Goal: Book appointment/travel/reservation

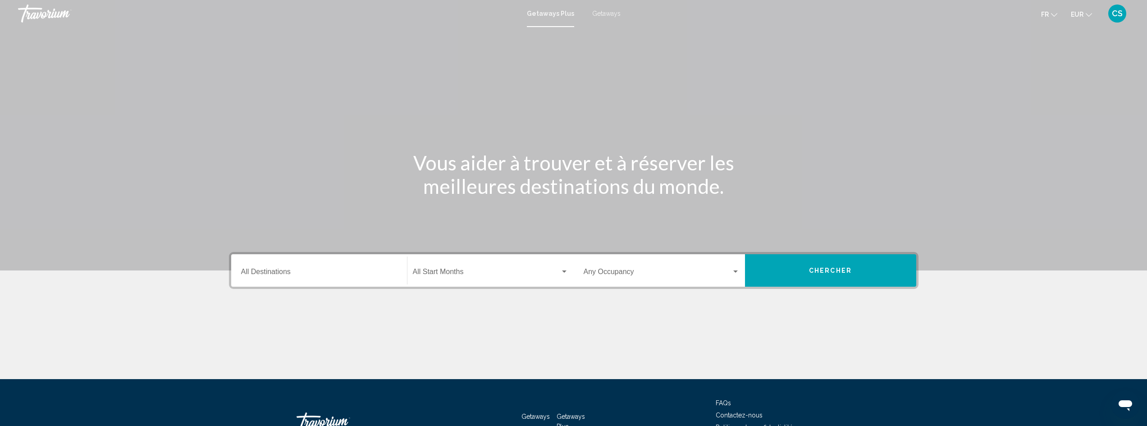
click at [616, 10] on span "Getaways" at bounding box center [606, 13] width 28 height 7
click at [309, 269] on div "Destination All Destinations" at bounding box center [319, 270] width 156 height 28
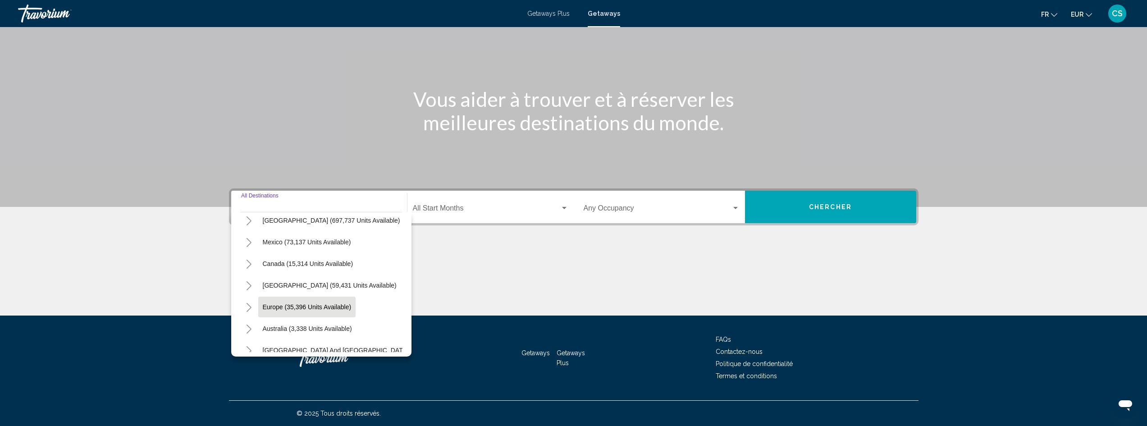
scroll to position [45, 0]
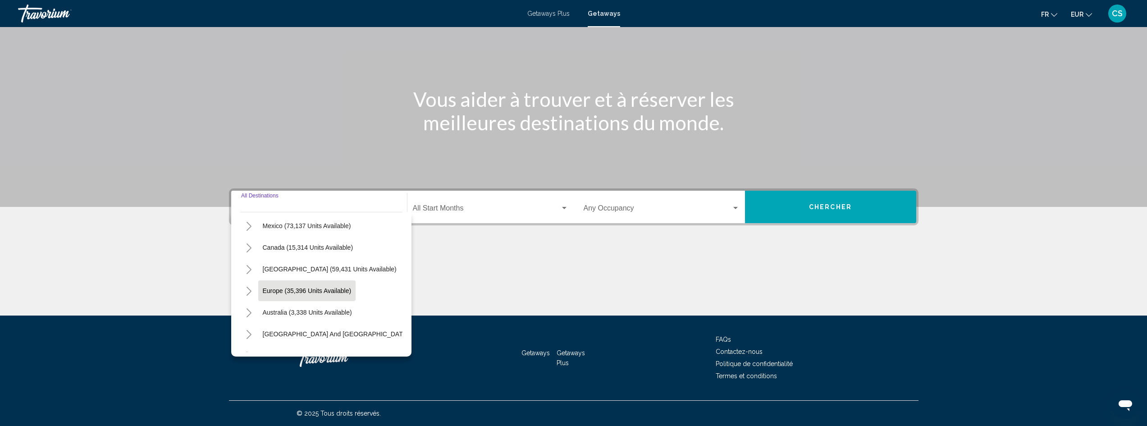
click at [322, 296] on button "Europe (35,396 units available)" at bounding box center [307, 290] width 98 height 21
type input "**********"
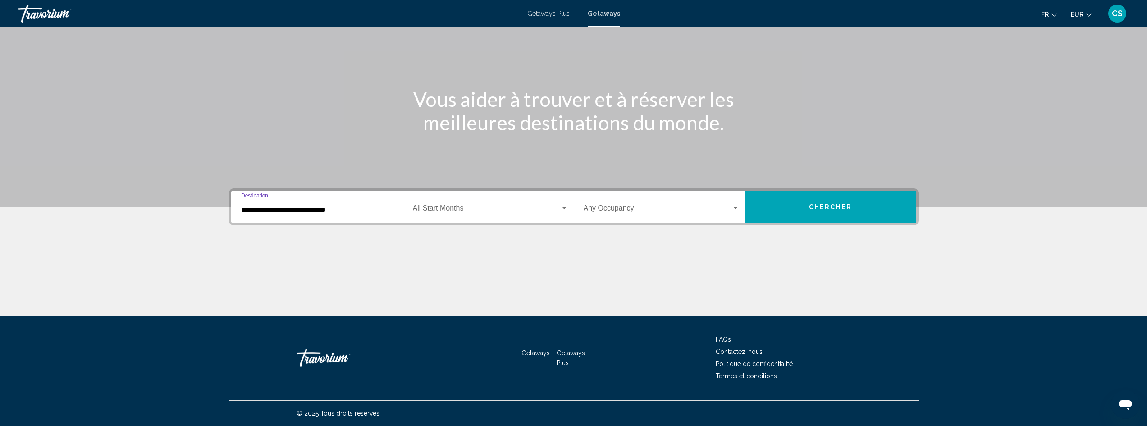
click at [473, 219] on div "Start Month All Start Months" at bounding box center [490, 207] width 155 height 28
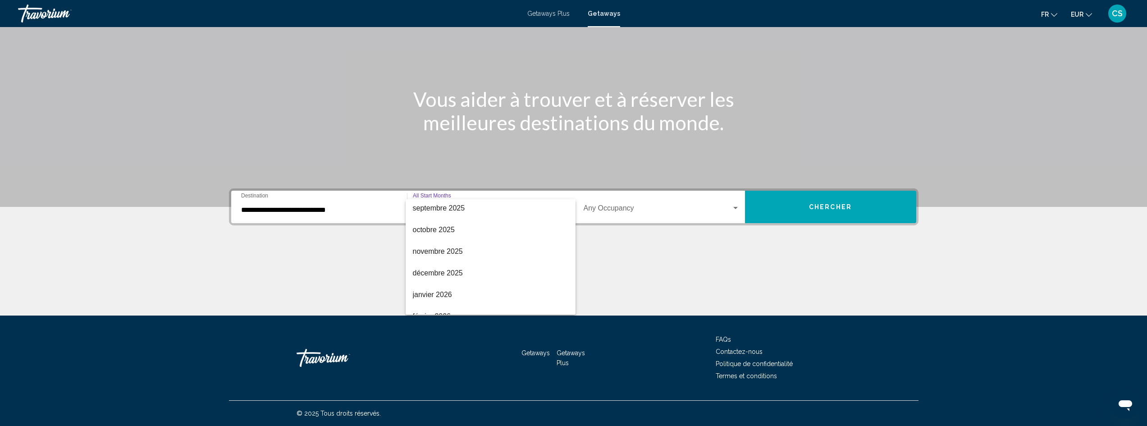
scroll to position [90, 0]
click at [442, 242] on span "février 2026" at bounding box center [490, 250] width 155 height 22
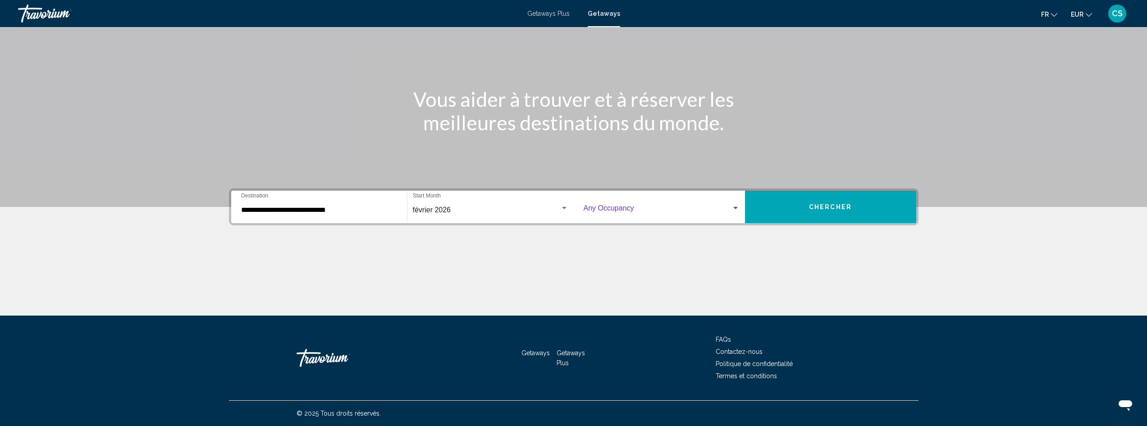
click at [712, 208] on span "Search widget" at bounding box center [658, 210] width 148 height 8
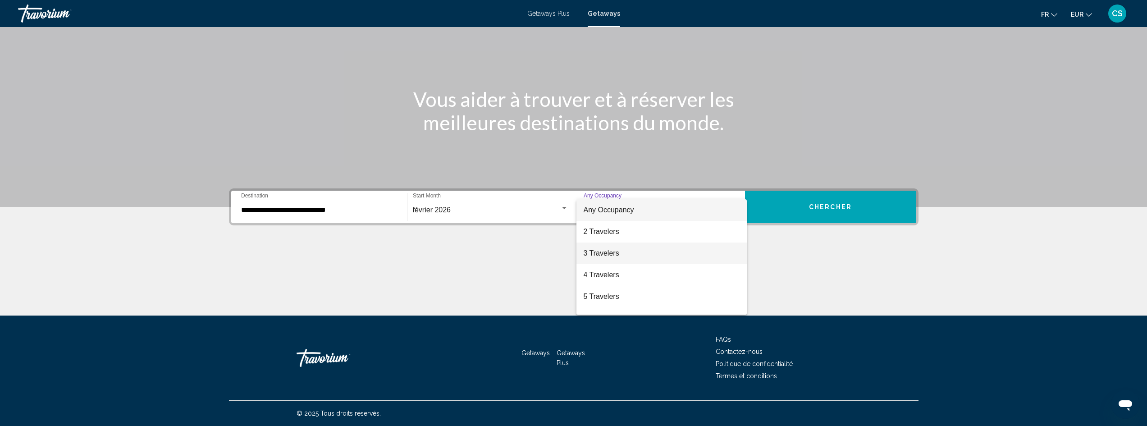
click at [613, 252] on span "3 Travelers" at bounding box center [662, 253] width 156 height 22
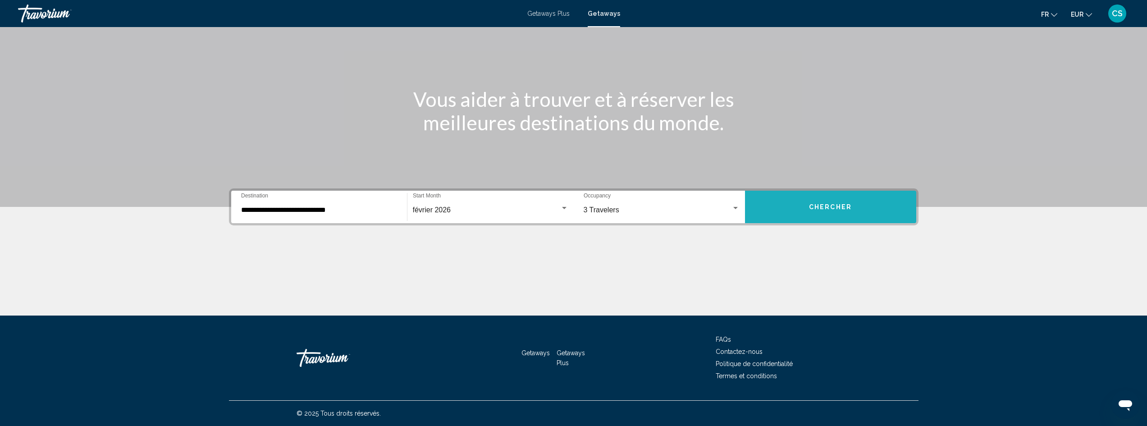
click at [830, 210] on span "Chercher" at bounding box center [830, 207] width 43 height 7
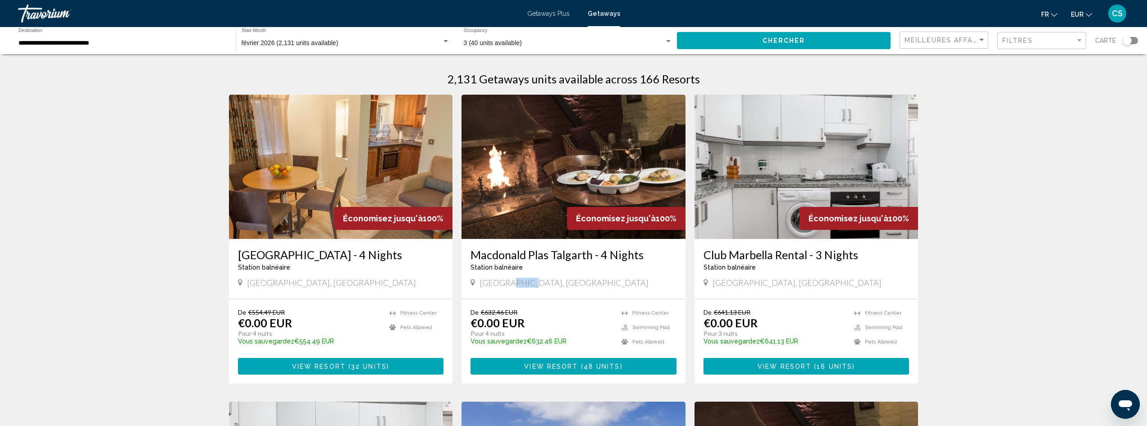
drag, startPoint x: 530, startPoint y: 283, endPoint x: 507, endPoint y: 280, distance: 23.3
click at [507, 280] on div "[GEOGRAPHIC_DATA], [GEOGRAPHIC_DATA]" at bounding box center [573, 283] width 206 height 10
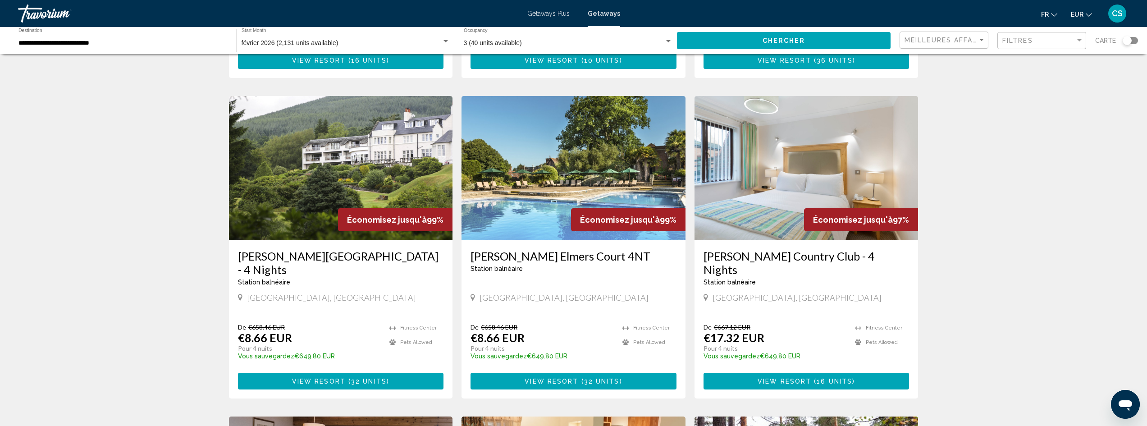
scroll to position [631, 0]
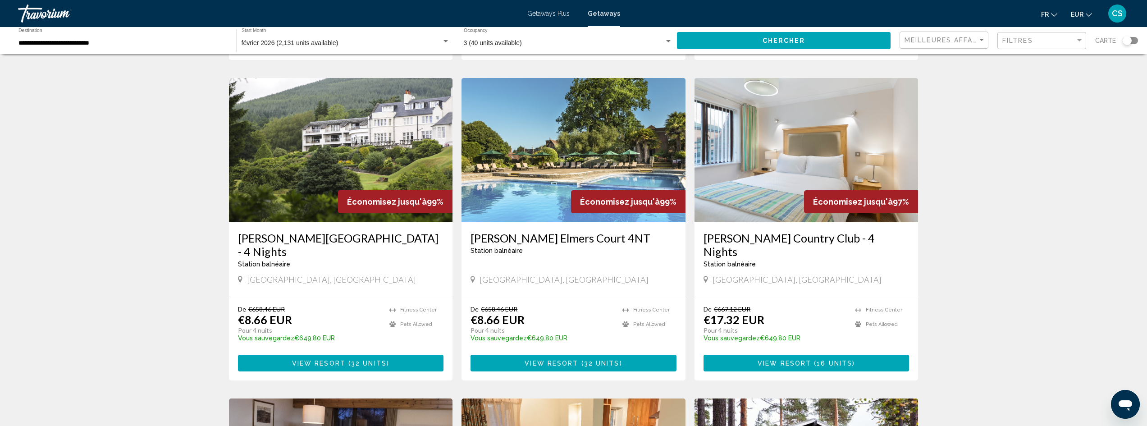
click at [383, 237] on h3 "[PERSON_NAME][GEOGRAPHIC_DATA] - 4 Nights" at bounding box center [341, 244] width 206 height 27
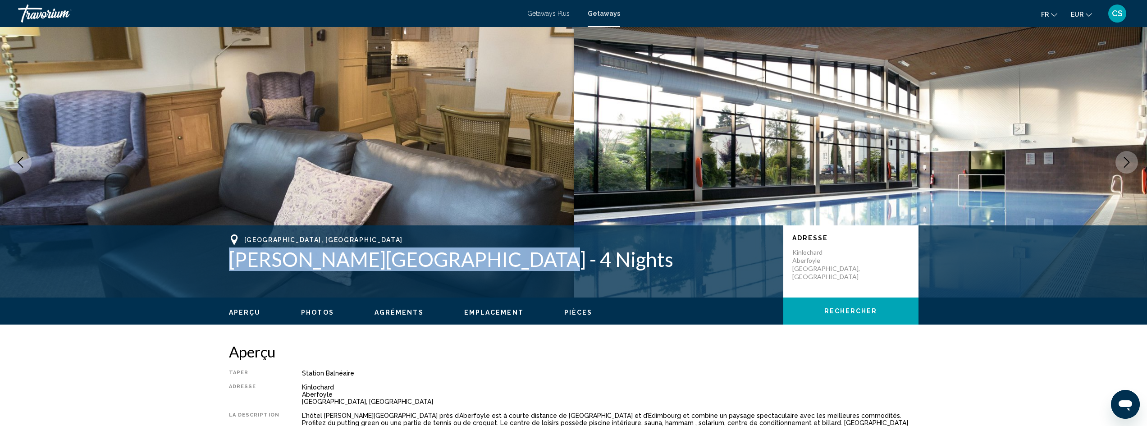
drag, startPoint x: 487, startPoint y: 259, endPoint x: 215, endPoint y: 262, distance: 271.7
click at [215, 262] on div "[GEOGRAPHIC_DATA], [GEOGRAPHIC_DATA] [PERSON_NAME][GEOGRAPHIC_DATA] - 4 Nights …" at bounding box center [573, 261] width 725 height 54
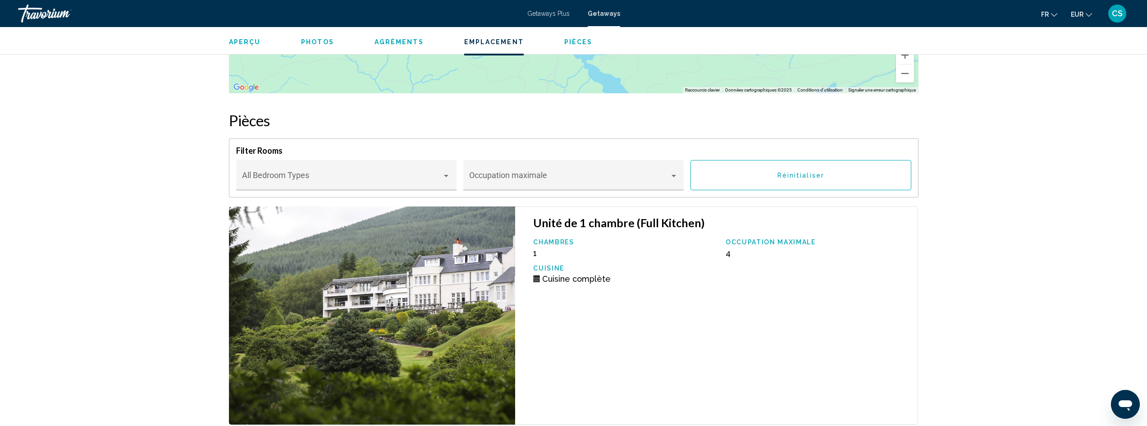
scroll to position [1217, 0]
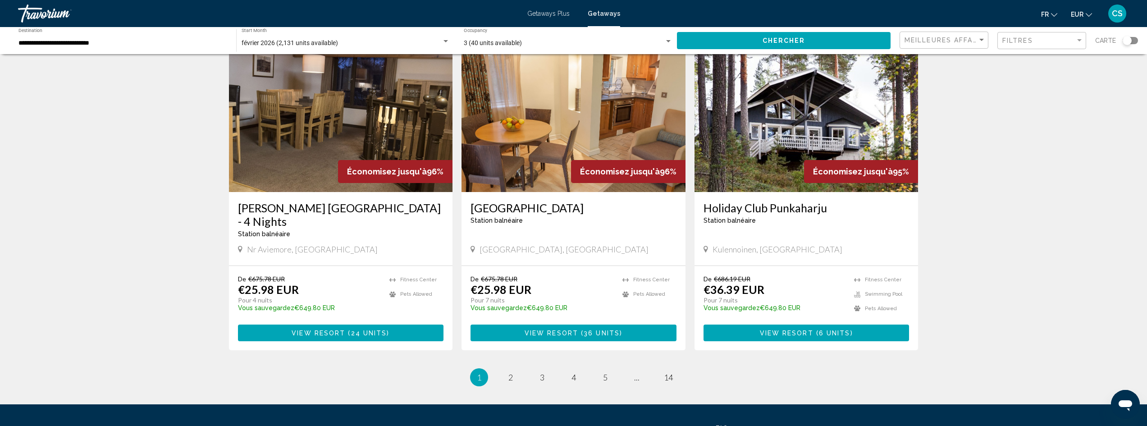
scroll to position [991, 0]
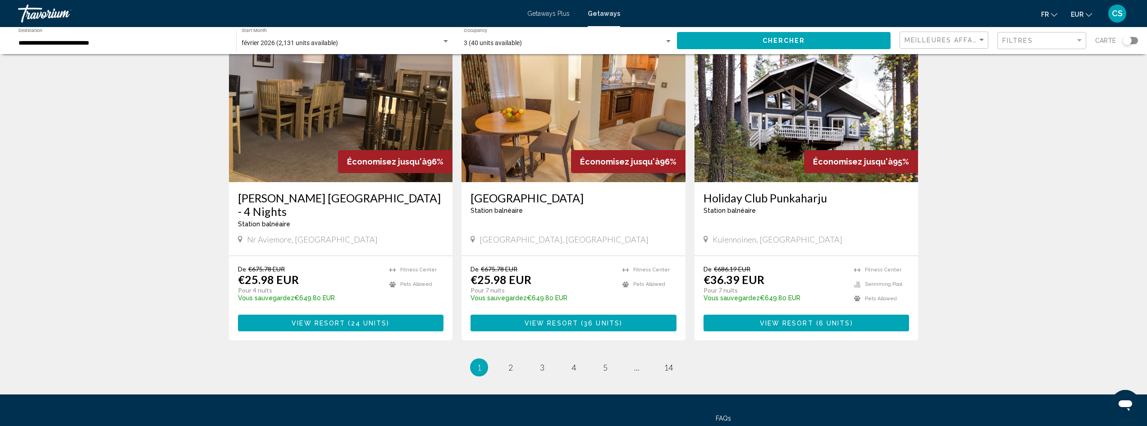
click at [347, 191] on h3 "[PERSON_NAME] [GEOGRAPHIC_DATA] - 4 Nights" at bounding box center [341, 204] width 206 height 27
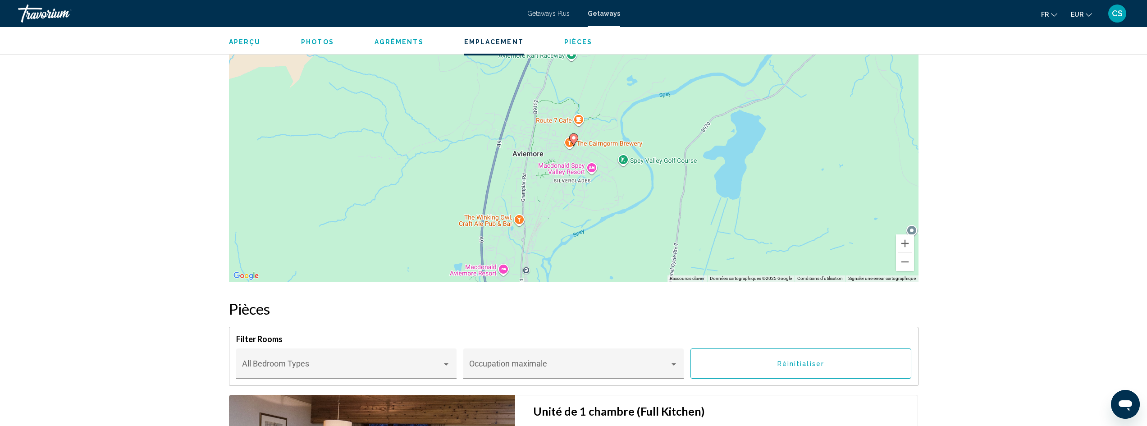
scroll to position [1307, 0]
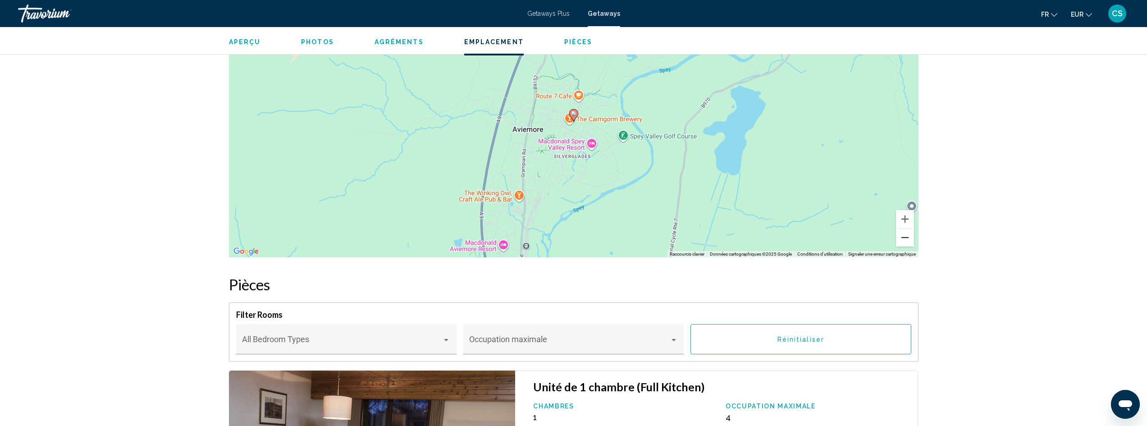
click at [913, 232] on button "Zoom arrière" at bounding box center [905, 237] width 18 height 18
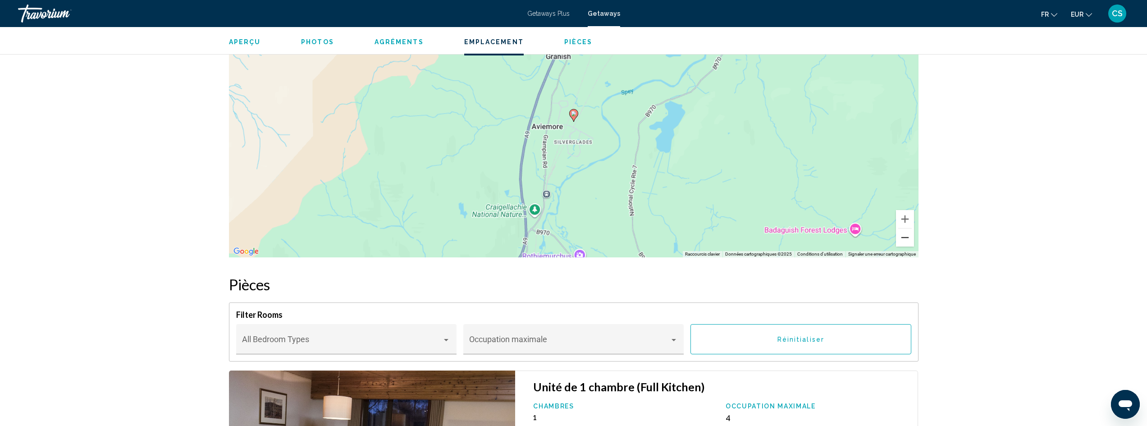
click at [913, 232] on button "Zoom arrière" at bounding box center [905, 237] width 18 height 18
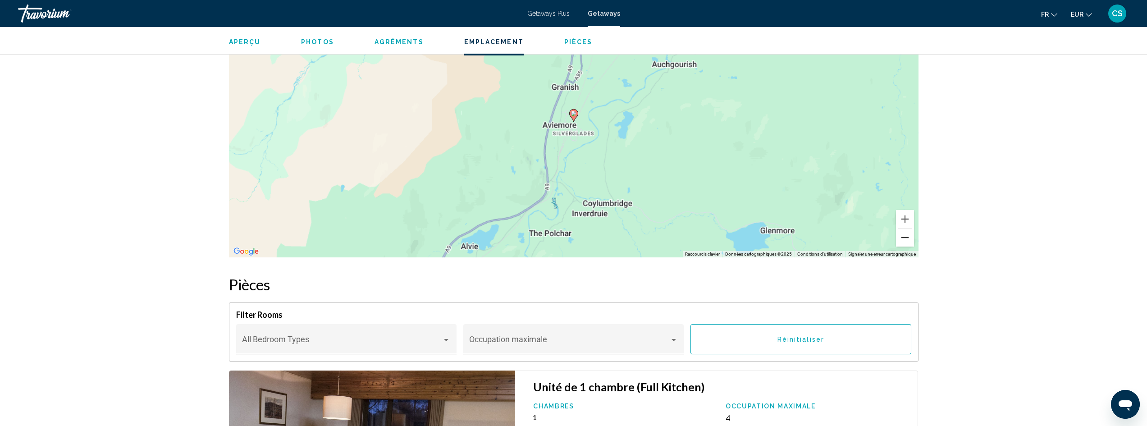
click at [913, 232] on button "Zoom arrière" at bounding box center [905, 237] width 18 height 18
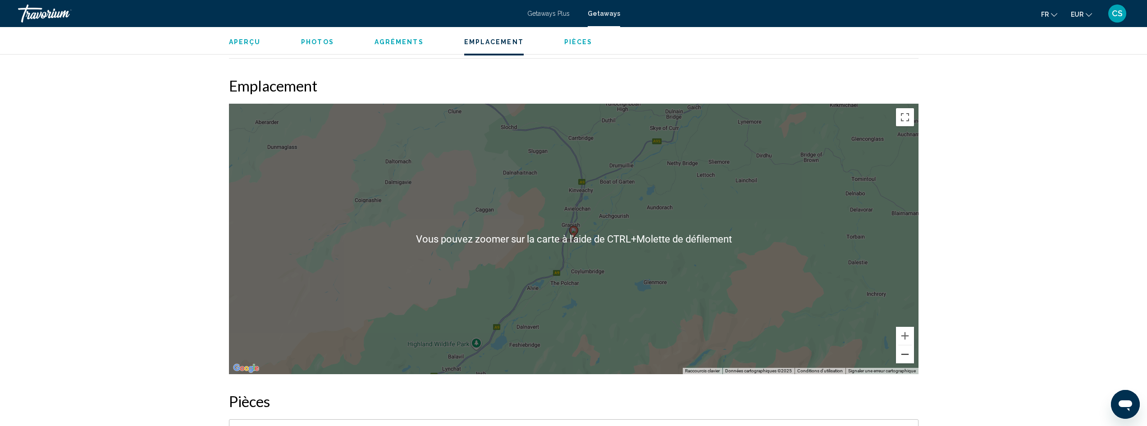
scroll to position [1172, 0]
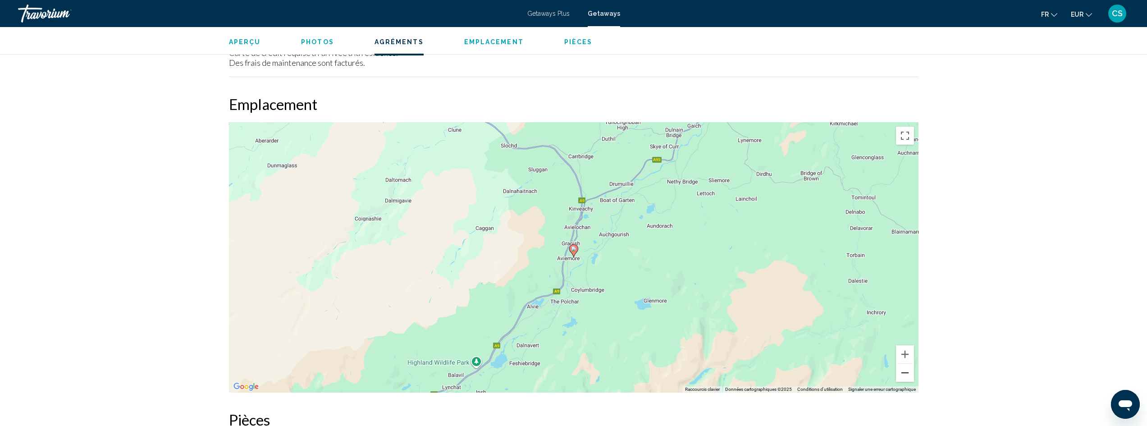
click at [905, 365] on button "Zoom arrière" at bounding box center [905, 373] width 18 height 18
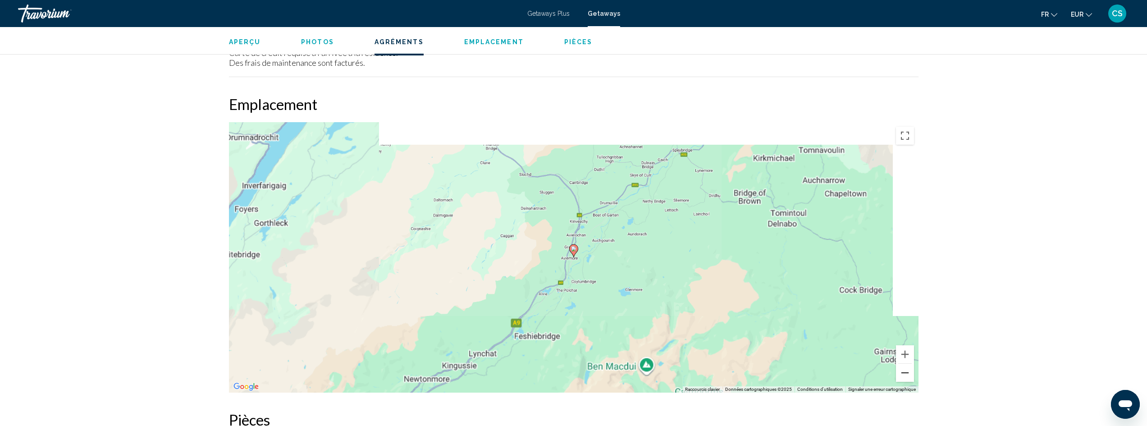
click at [905, 365] on button "Zoom arrière" at bounding box center [905, 373] width 18 height 18
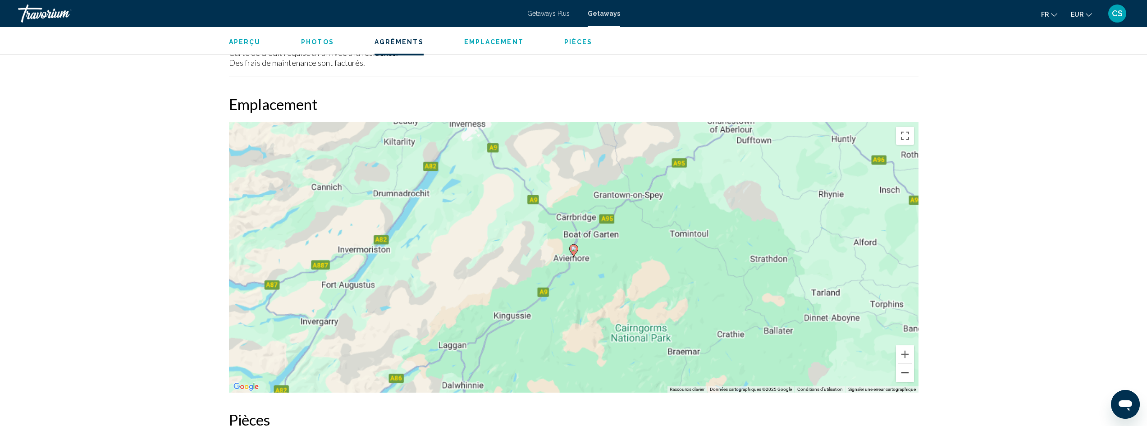
click at [905, 365] on button "Zoom arrière" at bounding box center [905, 373] width 18 height 18
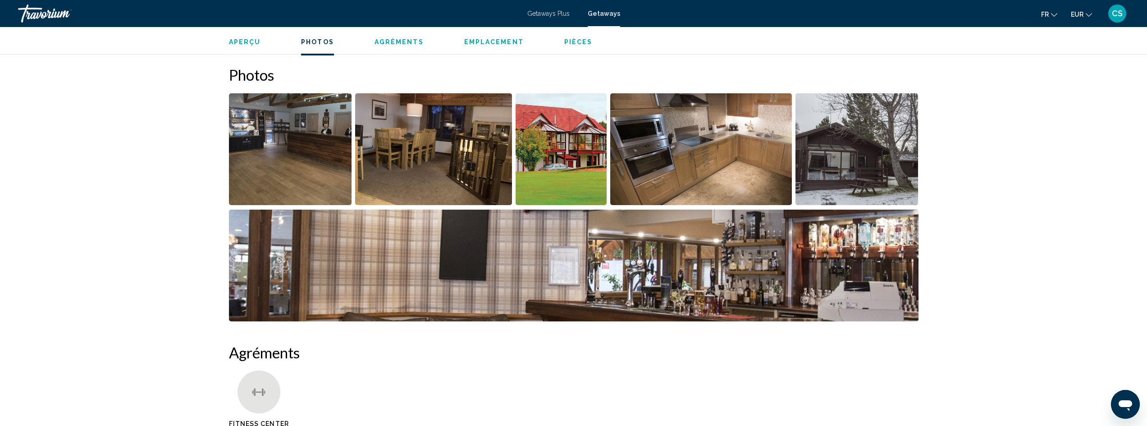
scroll to position [360, 0]
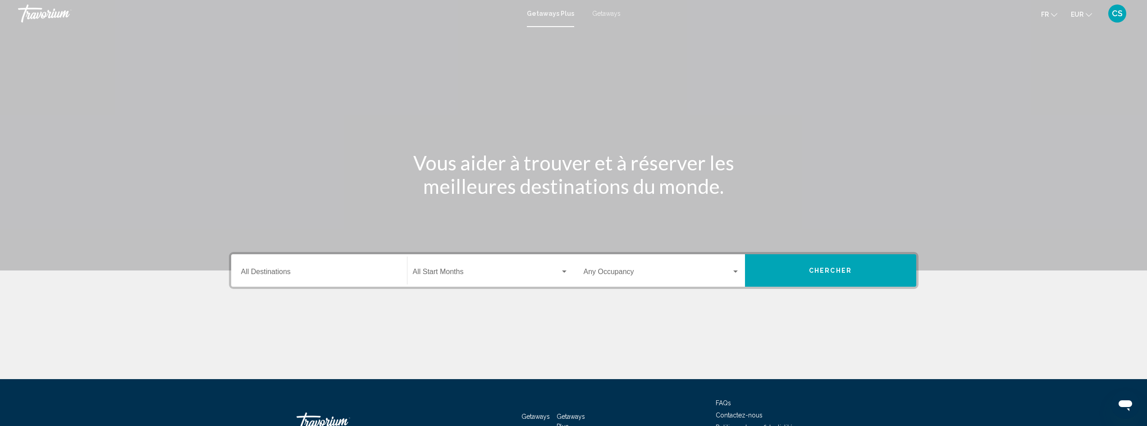
click at [593, 17] on span "Getaways" at bounding box center [606, 13] width 28 height 7
click at [547, 7] on div "Getaways Plus Getaways fr English Español Français Italiano Português русский E…" at bounding box center [573, 13] width 1147 height 19
click at [547, 10] on span "Getaways Plus" at bounding box center [548, 13] width 42 height 7
click at [330, 279] on div "Destination All Destinations" at bounding box center [319, 270] width 156 height 28
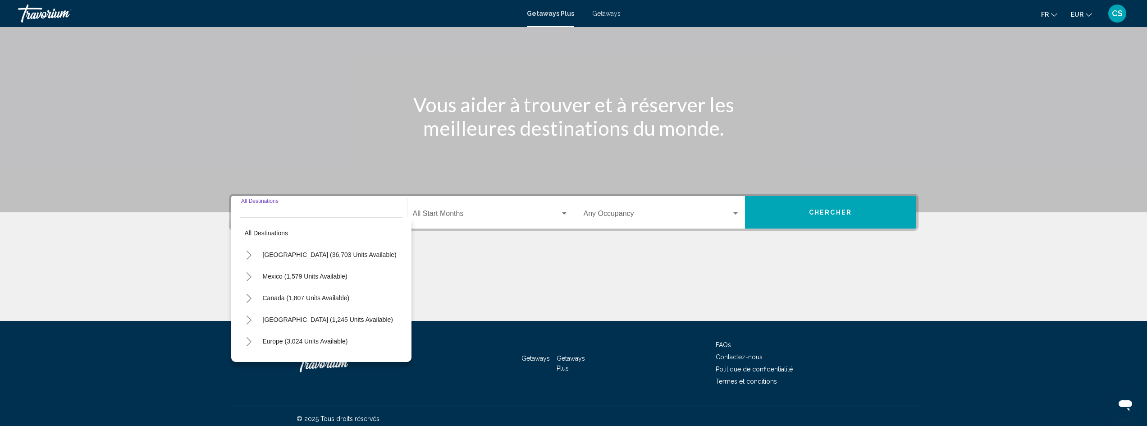
scroll to position [64, 0]
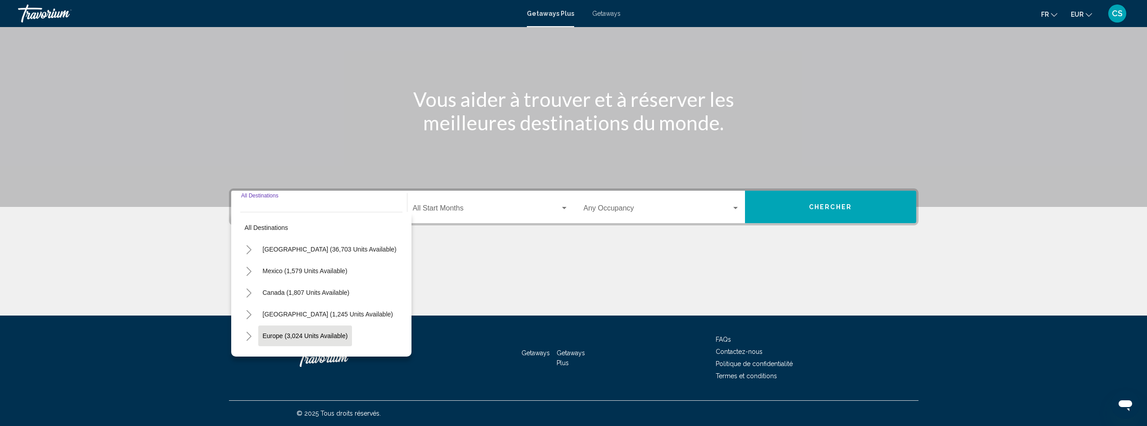
click at [328, 327] on button "Europe (3,024 units available)" at bounding box center [305, 335] width 94 height 21
type input "**********"
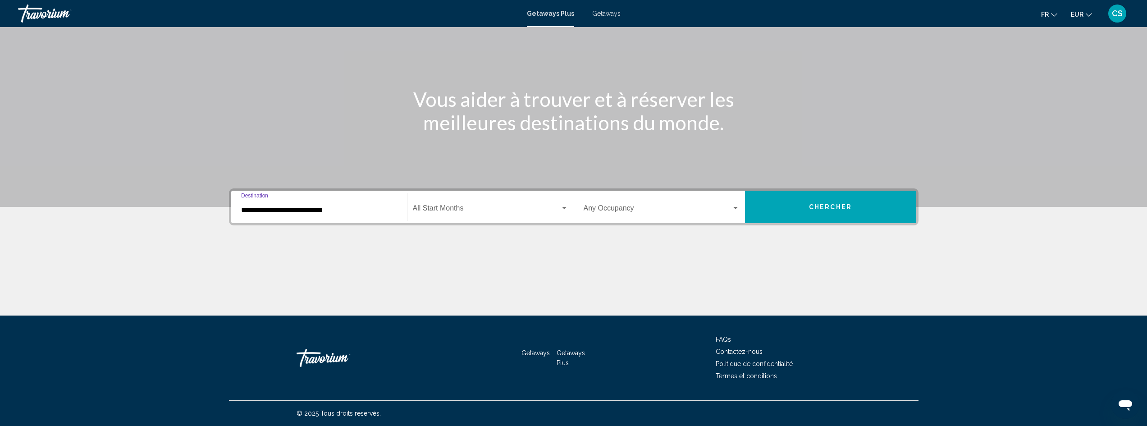
click at [436, 204] on div "Start Month All Start Months" at bounding box center [490, 207] width 155 height 28
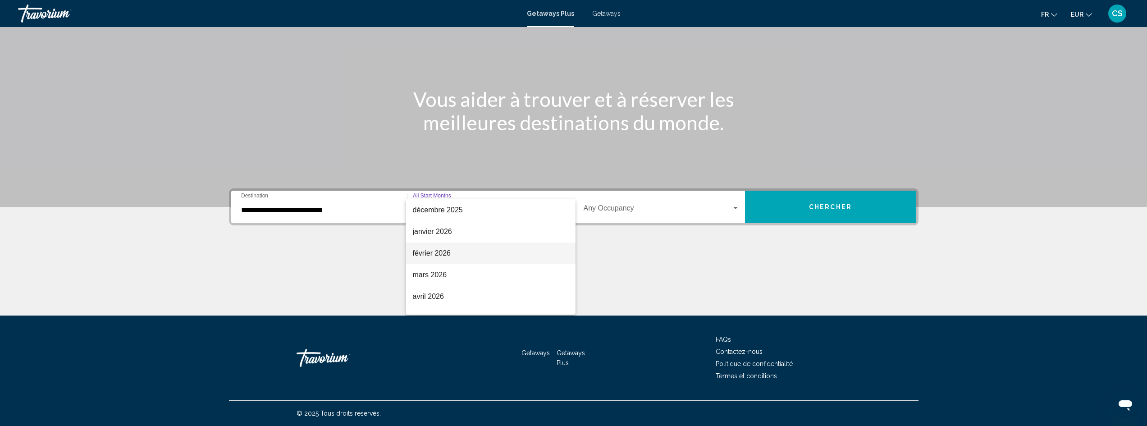
scroll to position [90, 0]
click at [449, 252] on span "février 2026" at bounding box center [490, 250] width 155 height 22
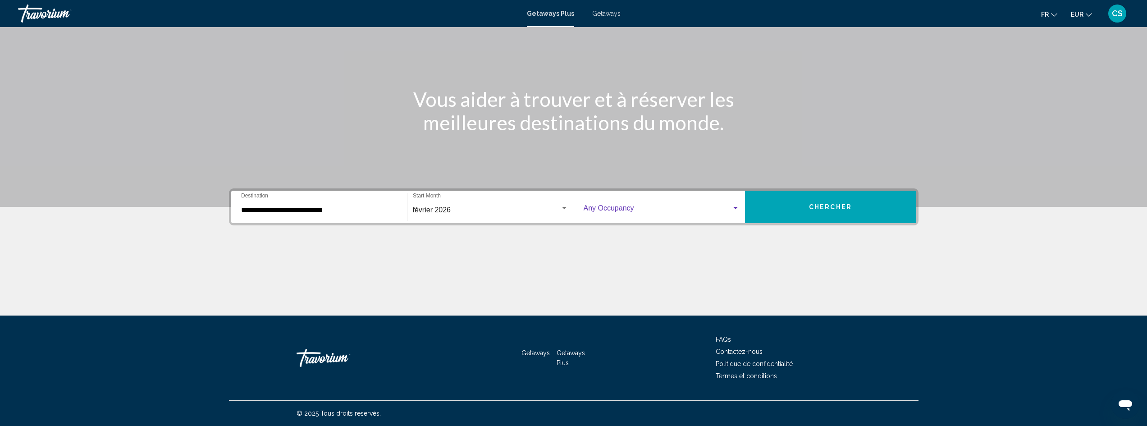
click at [673, 214] on span "Search widget" at bounding box center [658, 210] width 148 height 8
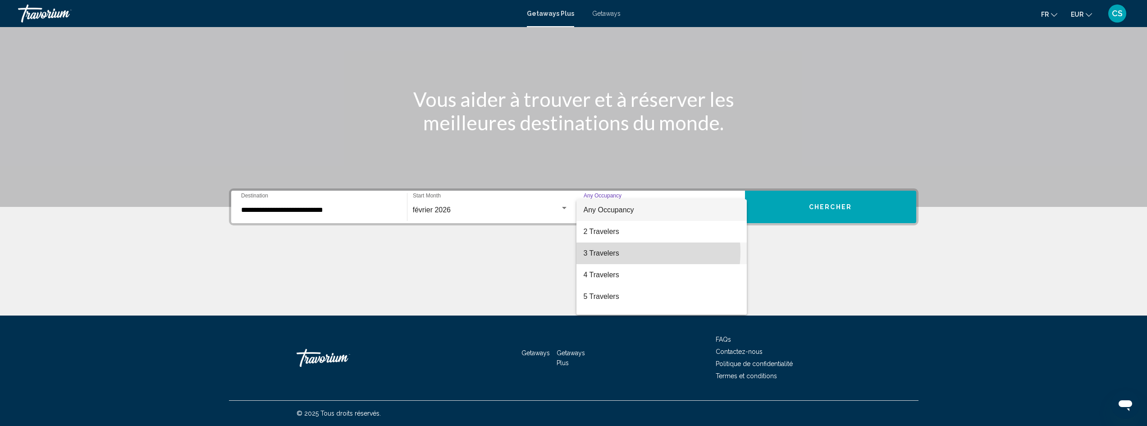
click at [630, 252] on span "3 Travelers" at bounding box center [662, 253] width 156 height 22
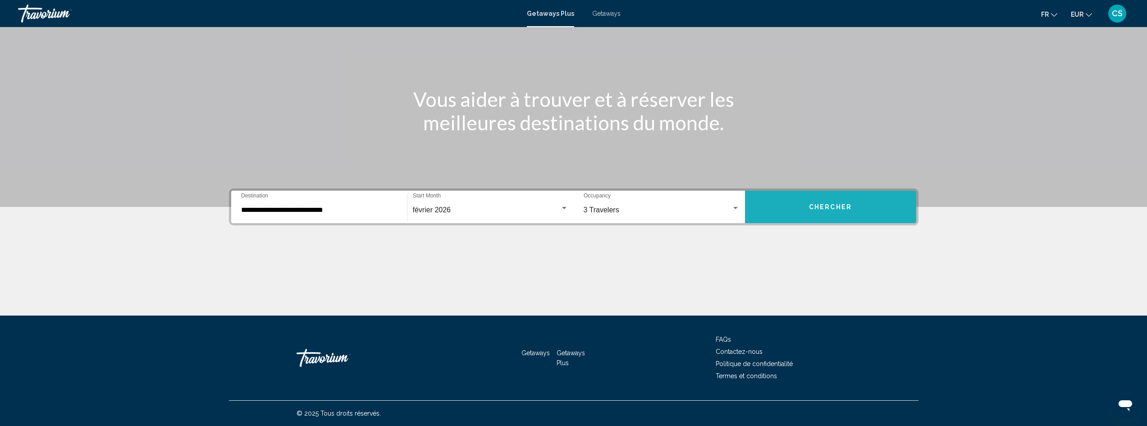
click at [792, 219] on button "Chercher" at bounding box center [830, 207] width 171 height 32
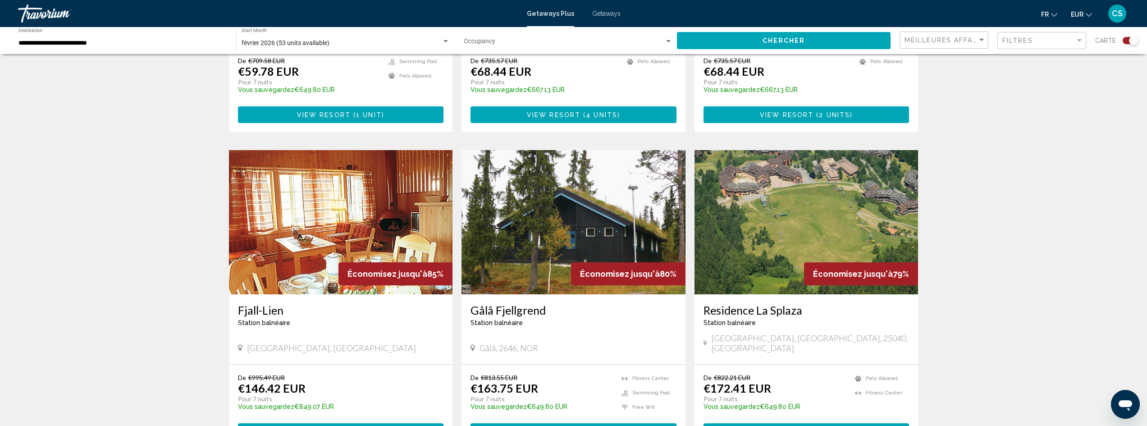
scroll to position [1262, 0]
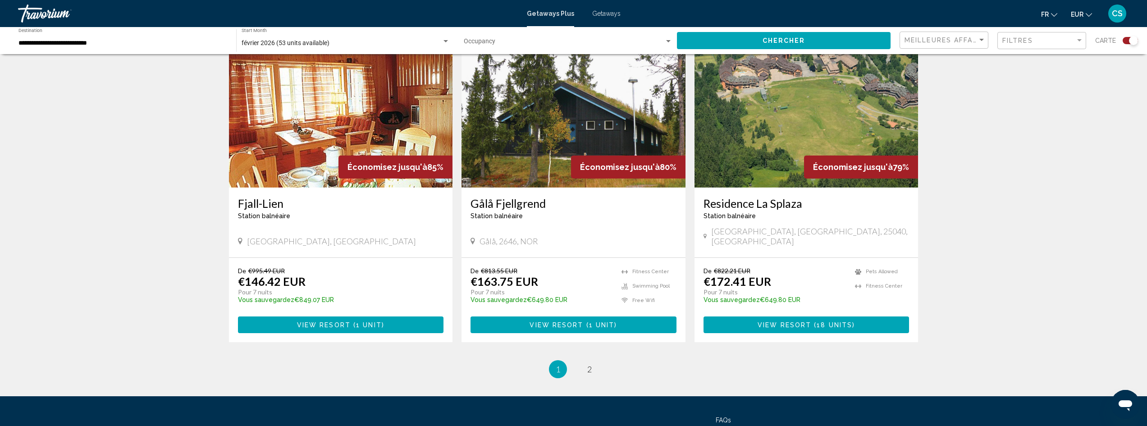
click at [592, 360] on li "page 2" at bounding box center [589, 369] width 18 height 18
click at [591, 364] on span "2" at bounding box center [589, 369] width 5 height 10
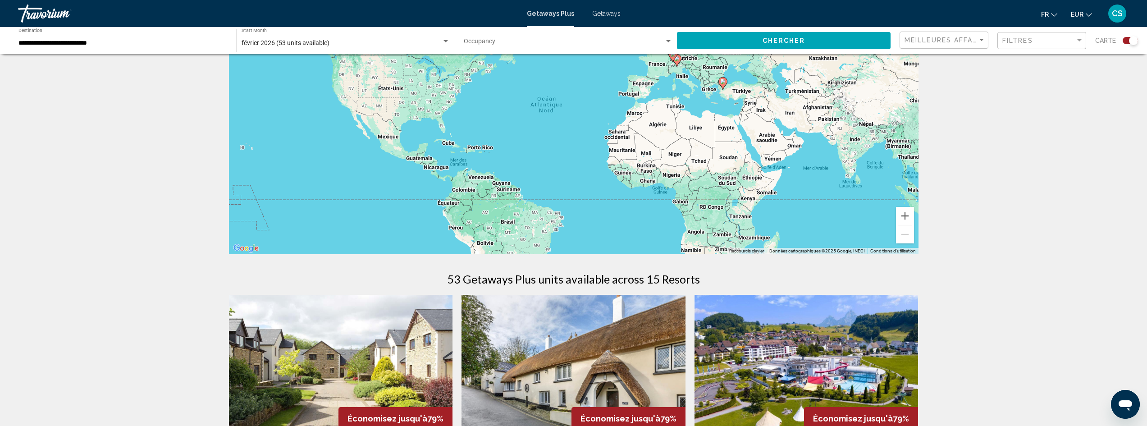
scroll to position [270, 0]
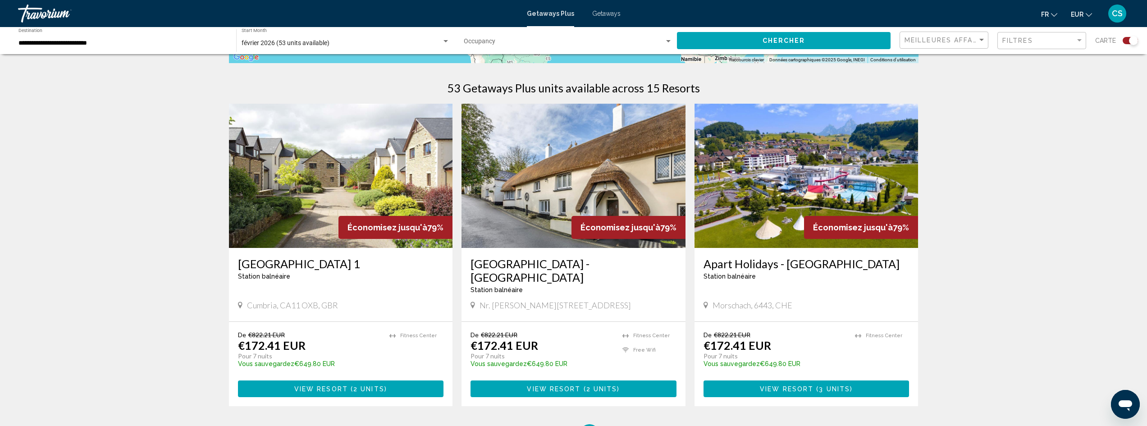
click at [559, 269] on h3 "Woodford Bridge Country Club - Rental" at bounding box center [573, 270] width 206 height 27
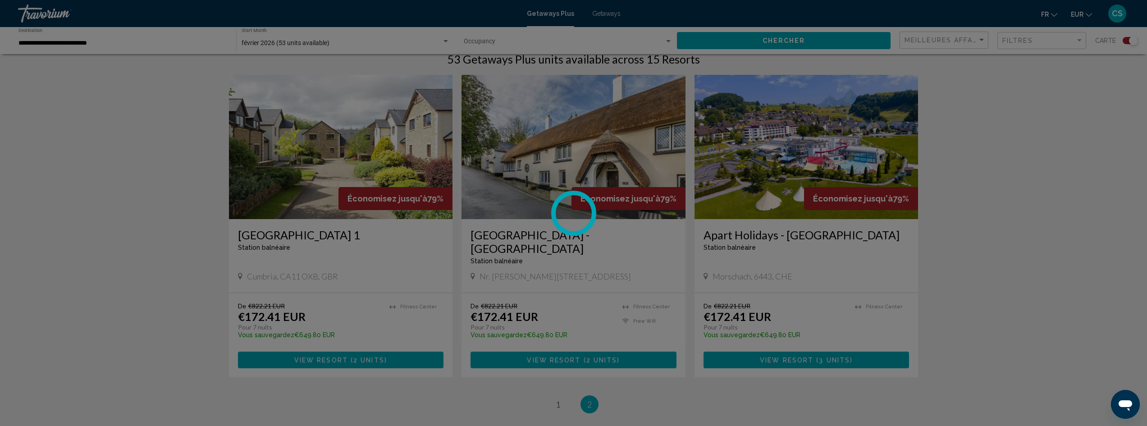
scroll to position [315, 0]
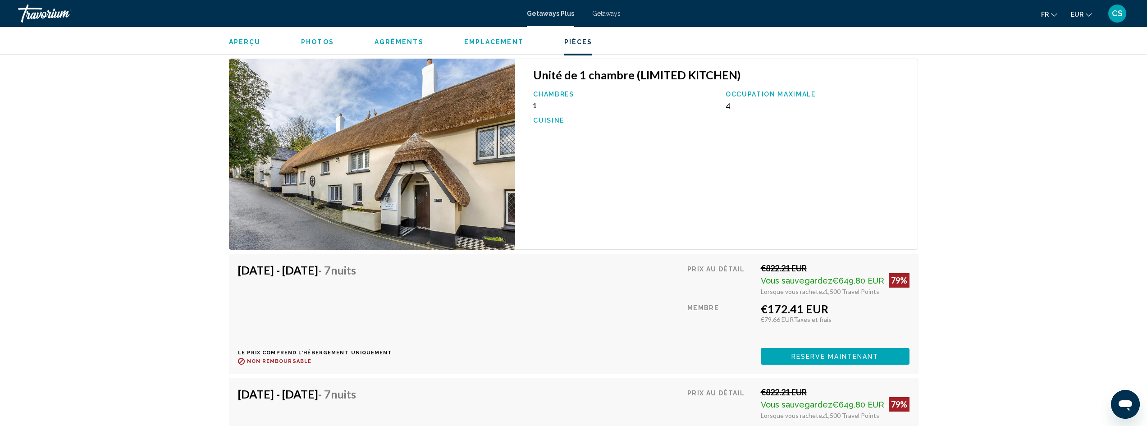
scroll to position [1647, 0]
